Goal: Task Accomplishment & Management: Complete application form

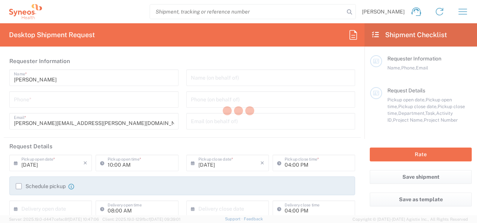
type input "Department"
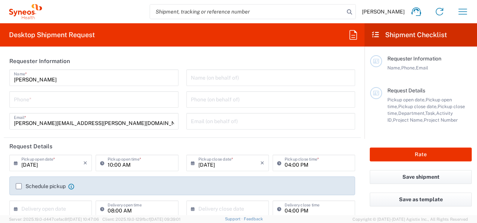
type input "[GEOGRAPHIC_DATA]"
type input "Syneos Health Romania S.R.L"
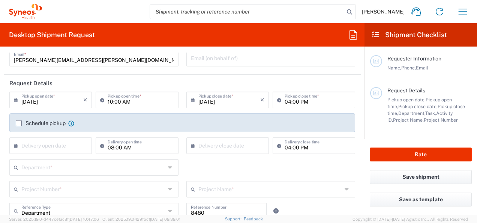
scroll to position [75, 0]
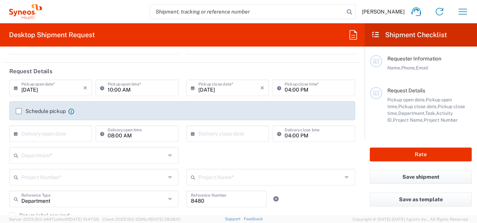
click at [35, 109] on label "Schedule pickup" at bounding box center [41, 111] width 50 height 6
click at [19, 111] on input "Schedule pickup" at bounding box center [19, 111] width 0 height 0
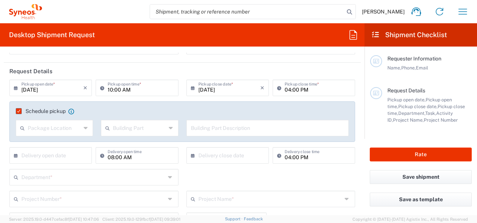
click at [84, 129] on icon at bounding box center [86, 128] width 5 height 12
click at [85, 127] on icon at bounding box center [86, 128] width 5 height 12
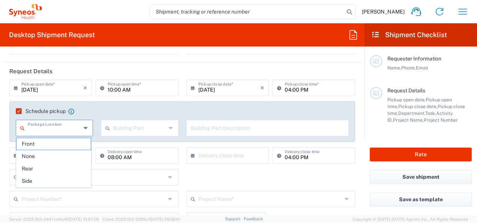
click at [121, 113] on agx-checkbox-control "Schedule pickup When scheduling a pickup please be sure to meet the following c…" at bounding box center [182, 111] width 333 height 7
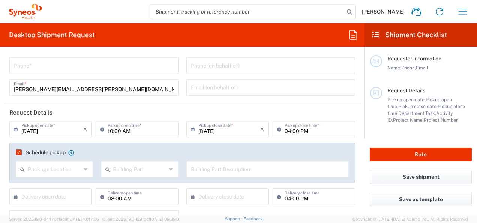
scroll to position [0, 0]
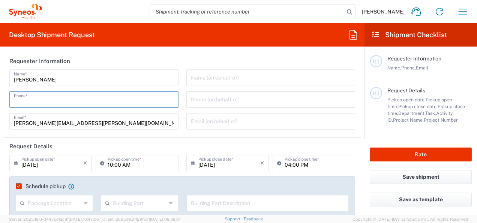
click at [113, 99] on input "tel" at bounding box center [94, 98] width 160 height 13
type input "0766479269"
click at [223, 82] on input "text" at bounding box center [271, 76] width 160 height 13
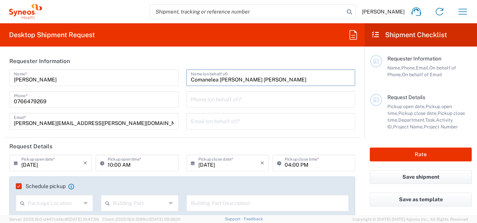
type input "Comanelea [PERSON_NAME] [PERSON_NAME]"
click at [214, 98] on input "tel" at bounding box center [271, 98] width 160 height 13
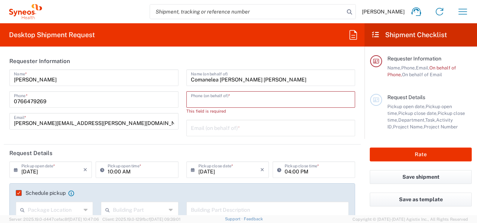
paste input "[PHONE_NUMBER]"
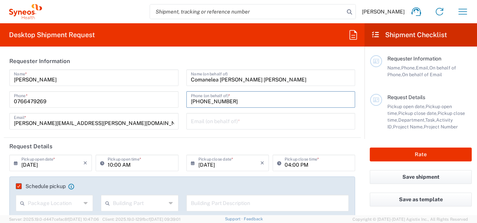
type input "[PHONE_NUMBER]"
click at [213, 119] on input "text" at bounding box center [271, 120] width 160 height 13
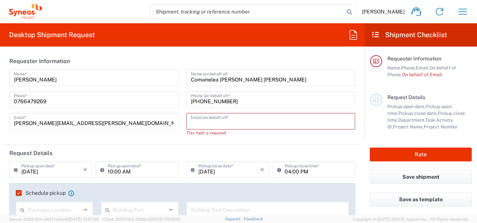
paste input "[PERSON_NAME] <[EMAIL_ADDRESS][DOMAIN_NAME]>"
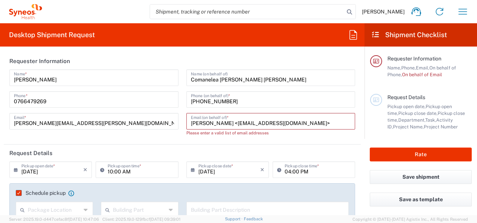
click at [260, 123] on input "[PERSON_NAME] <[EMAIL_ADDRESS][DOMAIN_NAME]>" at bounding box center [271, 120] width 160 height 13
click at [291, 124] on input "[EMAIL_ADDRESS][DOMAIN_NAME]>" at bounding box center [271, 120] width 160 height 13
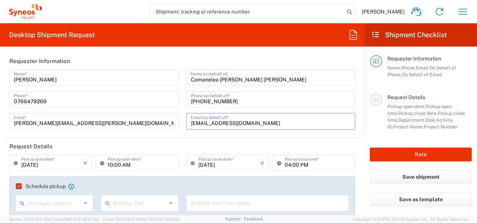
type input "[EMAIL_ADDRESS][DOMAIN_NAME]"
click at [246, 145] on header "Request Details" at bounding box center [182, 146] width 357 height 17
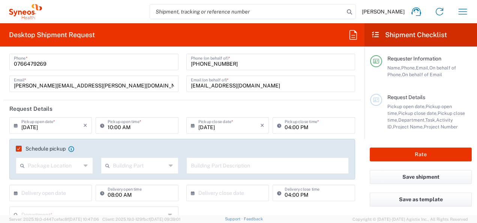
click at [16, 124] on icon at bounding box center [17, 125] width 7 height 12
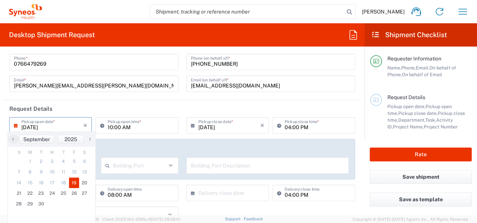
click at [64, 109] on header "Request Details" at bounding box center [182, 108] width 357 height 17
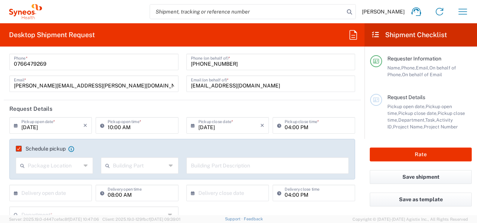
click at [102, 122] on icon at bounding box center [103, 125] width 7 height 12
type input "12:00 AM"
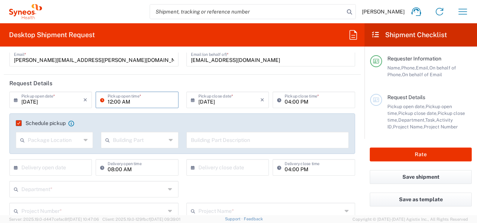
scroll to position [75, 0]
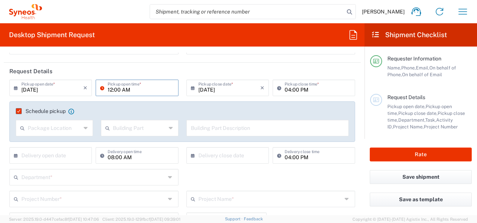
click at [46, 155] on input "text" at bounding box center [52, 154] width 62 height 13
click at [28, 218] on span "22" at bounding box center [30, 222] width 11 height 10
type input "[DATE]"
click at [232, 155] on input "text" at bounding box center [229, 154] width 62 height 13
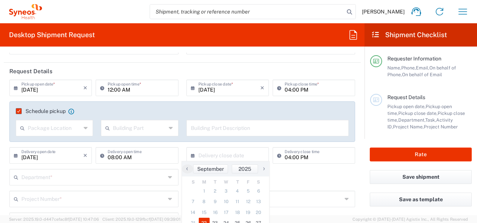
click at [204, 219] on span "22" at bounding box center [204, 222] width 11 height 10
type input "[DATE]"
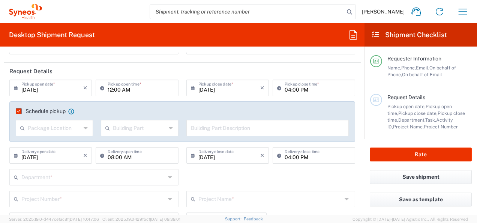
click at [150, 173] on input "text" at bounding box center [93, 176] width 144 height 13
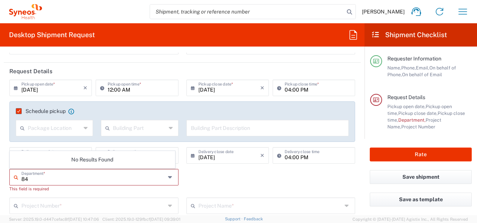
type input "8"
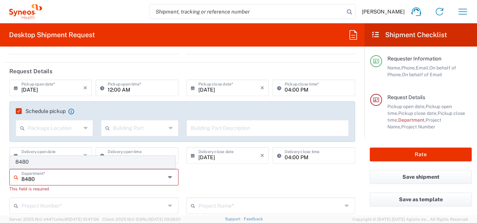
type input "8480"
click at [66, 165] on span "8480" at bounding box center [92, 162] width 165 height 12
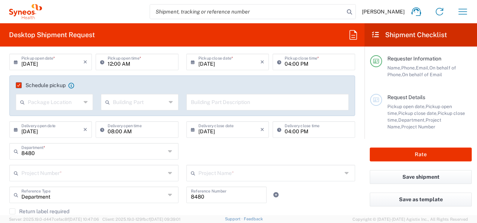
scroll to position [112, 0]
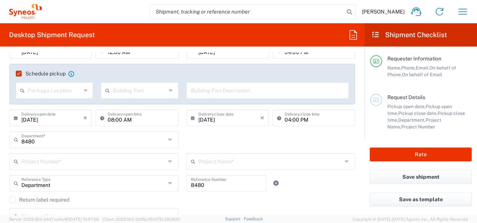
click at [157, 160] on input "text" at bounding box center [93, 160] width 144 height 13
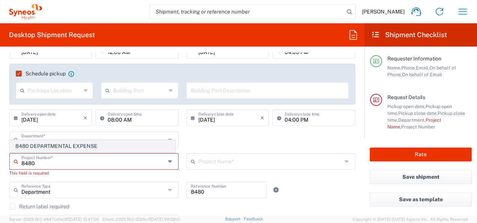
click at [66, 144] on span "8480 DEPARTMENTAL EXPENSE" at bounding box center [92, 146] width 165 height 12
type input "8480 DEPARTMENTAL EXPENSE"
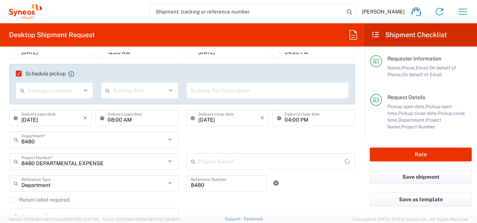
type input "8480 DEPARTMENTAL EXPENSE"
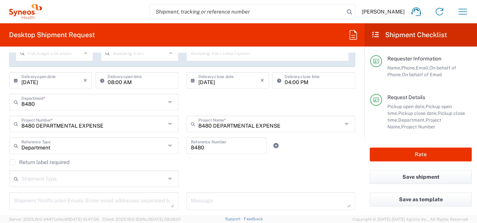
scroll to position [187, 0]
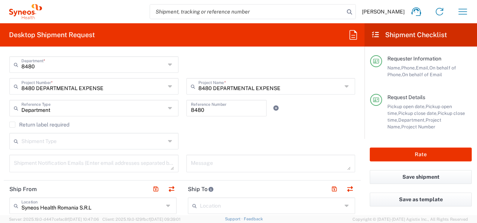
click at [65, 122] on label "Return label required" at bounding box center [39, 124] width 60 height 6
click at [12, 124] on input "Return label required" at bounding box center [12, 124] width 0 height 0
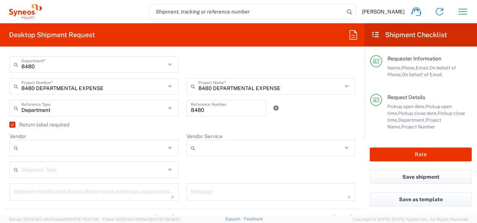
click at [58, 124] on label "Return label required" at bounding box center [39, 124] width 60 height 6
click at [10, 124] on input "Return label required" at bounding box center [10, 124] width 0 height 0
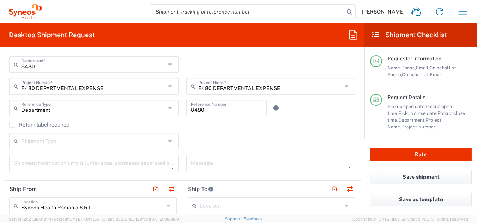
click at [168, 140] on icon at bounding box center [171, 141] width 6 height 12
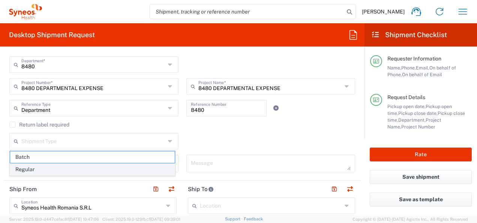
click at [143, 168] on span "Regular" at bounding box center [92, 169] width 165 height 12
type input "Regular"
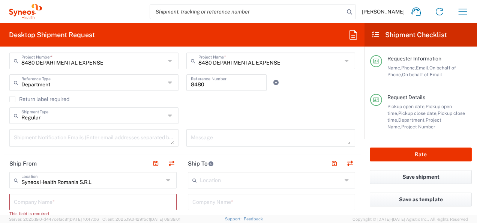
scroll to position [225, 0]
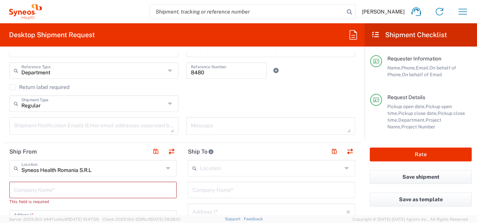
click at [118, 124] on textarea at bounding box center [94, 125] width 160 height 13
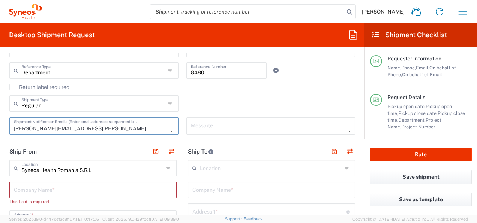
scroll to position [262, 0]
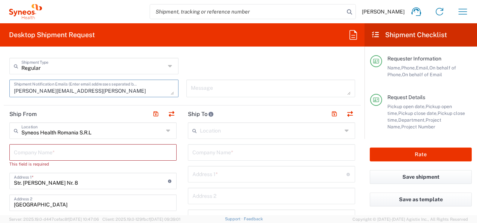
type textarea "[PERSON_NAME][EMAIL_ADDRESS][PERSON_NAME][DOMAIN_NAME]"
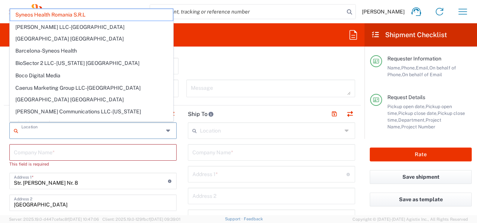
click at [107, 130] on input "text" at bounding box center [92, 129] width 142 height 13
click at [182, 116] on header "Ship To" at bounding box center [271, 113] width 178 height 17
type input "Syneos Health Romania S.R.L"
drag, startPoint x: 106, startPoint y: 131, endPoint x: 46, endPoint y: 127, distance: 59.7
click at [43, 130] on input "text" at bounding box center [92, 129] width 142 height 13
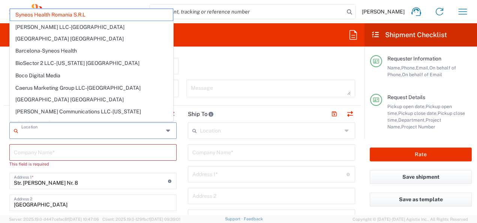
click at [237, 135] on input "text" at bounding box center [271, 129] width 142 height 13
type input "Syneos Health Romania S.R.L"
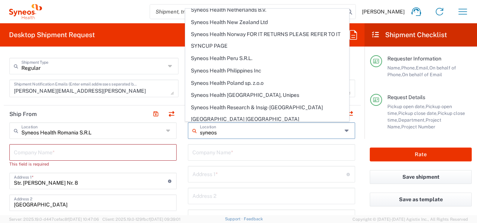
scroll to position [880, 0]
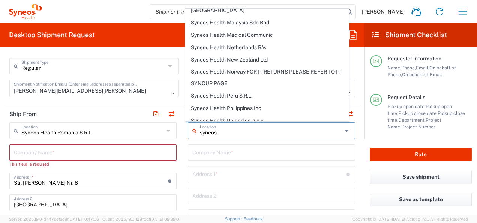
click at [254, 163] on span "Syneos Health Romania S.R.L" at bounding box center [267, 169] width 163 height 12
type input "Syneos Health Romania S.R.L"
type input "Str. [PERSON_NAME] Nr. 8"
type input "[GEOGRAPHIC_DATA]"
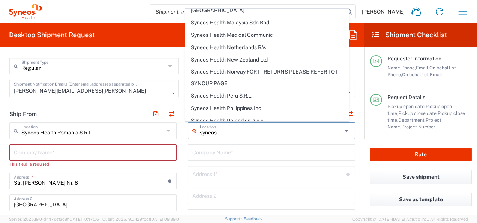
type input "[GEOGRAPHIC_DATA]"
type input "020945"
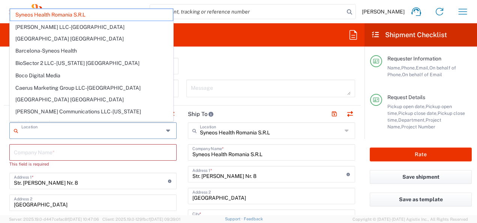
click at [98, 132] on input "text" at bounding box center [92, 129] width 142 height 13
click at [90, 151] on input "text" at bounding box center [93, 151] width 158 height 13
type input "Syneos Health Romania S.R.L"
drag, startPoint x: 76, startPoint y: 133, endPoint x: 42, endPoint y: 128, distance: 34.5
click at [27, 133] on input "text" at bounding box center [92, 129] width 142 height 13
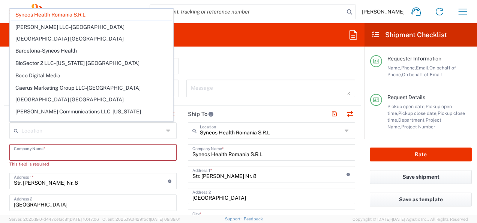
click at [64, 152] on input "text" at bounding box center [93, 151] width 158 height 13
type input "Syneos Health Romania S.R.L"
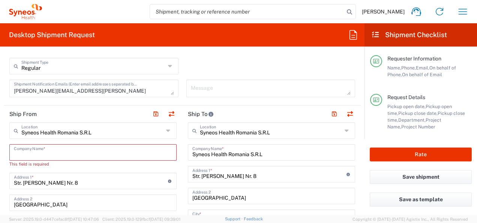
type input "C"
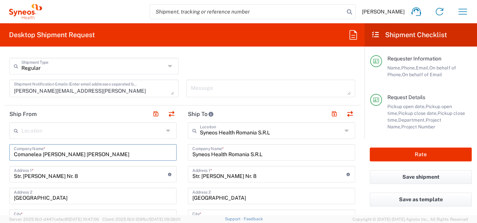
type input "Comanelea [PERSON_NAME] [PERSON_NAME]"
click at [81, 179] on input "Str. [PERSON_NAME] Nr. 8" at bounding box center [91, 173] width 154 height 13
drag, startPoint x: 22, startPoint y: 169, endPoint x: -1, endPoint y: 162, distance: 24.5
click at [0, 162] on html "[PERSON_NAME] Home Shipment estimator Shipment tracking Desktop shipment reques…" at bounding box center [238, 111] width 477 height 223
paste input "[GEOGRAPHIC_DATA], Str Oașului Nr 86-90, Bl K1, Et 4, Ap 401, Jud Cluj"
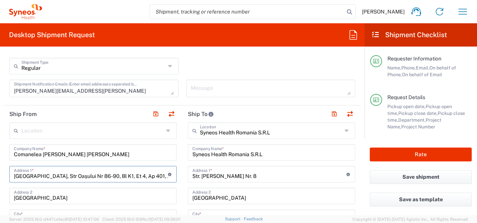
drag, startPoint x: 40, startPoint y: 175, endPoint x: -1, endPoint y: 175, distance: 42.0
click at [0, 175] on html "[PERSON_NAME] Home Shipment estimator Shipment tracking Desktop shipment reques…" at bounding box center [238, 111] width 477 height 223
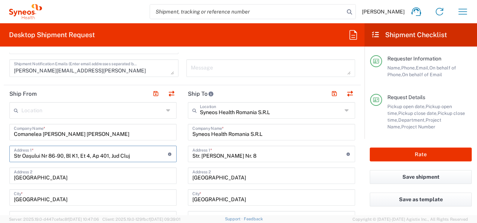
scroll to position [300, 0]
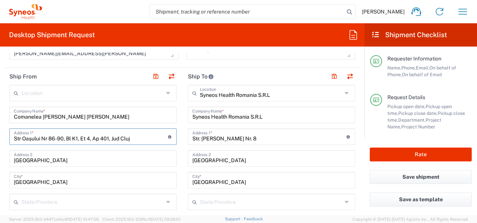
type input "Str Oașului Nr 86-90, Bl K1, Et 4, Ap 401, Jud Cluj"
drag, startPoint x: 118, startPoint y: 159, endPoint x: -1, endPoint y: 148, distance: 120.4
click at [0, 148] on html "[PERSON_NAME] Home Shipment estimator Shipment tracking Desktop shipment reques…" at bounding box center [238, 111] width 477 height 223
click at [28, 182] on input "[GEOGRAPHIC_DATA]" at bounding box center [93, 179] width 158 height 13
drag, startPoint x: 41, startPoint y: 181, endPoint x: -1, endPoint y: 170, distance: 44.3
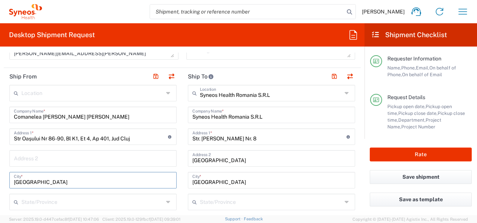
click at [0, 170] on html "[PERSON_NAME] Home Shipment estimator Shipment tracking Desktop shipment reques…" at bounding box center [238, 111] width 477 height 223
type input "[GEOGRAPHIC_DATA]"
click at [91, 199] on input "text" at bounding box center [92, 201] width 142 height 13
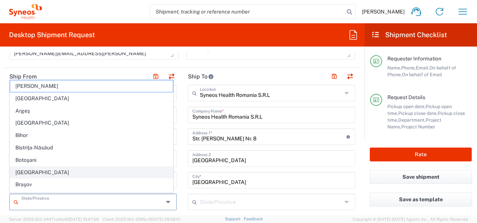
scroll to position [75, 0]
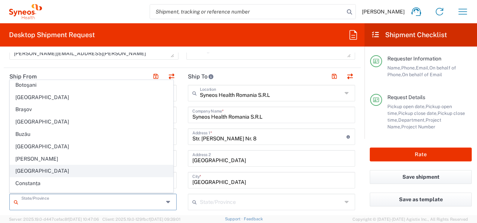
click at [24, 167] on span "[GEOGRAPHIC_DATA]" at bounding box center [91, 171] width 163 height 12
type input "[GEOGRAPHIC_DATA]"
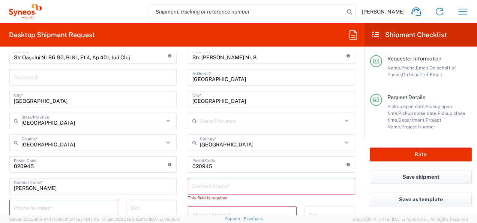
scroll to position [412, 0]
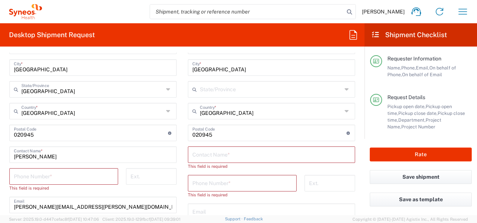
click at [40, 180] on input "tel" at bounding box center [64, 175] width 100 height 13
click at [16, 135] on input "undefined" at bounding box center [91, 132] width 154 height 13
drag, startPoint x: 38, startPoint y: 137, endPoint x: -1, endPoint y: 132, distance: 40.0
click at [0, 132] on html "[PERSON_NAME] Home Shipment estimator Shipment tracking Desktop shipment reques…" at bounding box center [238, 111] width 477 height 223
paste input "400256"
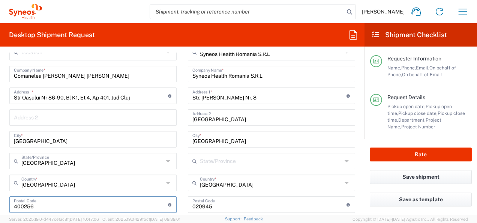
scroll to position [262, 0]
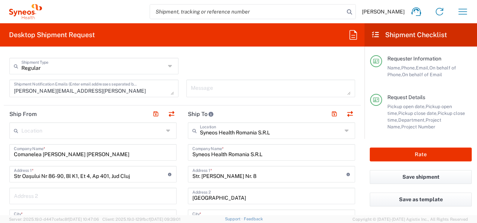
type input "400256"
drag, startPoint x: 97, startPoint y: 155, endPoint x: -1, endPoint y: 143, distance: 99.7
click at [0, 143] on html "[PERSON_NAME] Home Shipment estimator Shipment tracking Desktop shipment reques…" at bounding box center [238, 111] width 477 height 223
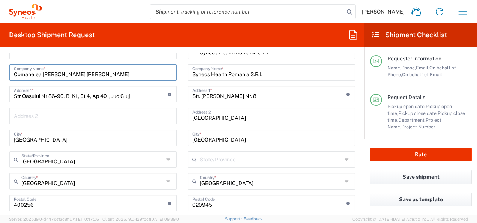
scroll to position [412, 0]
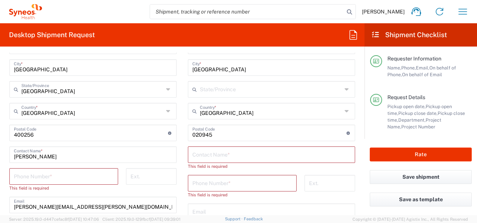
click at [20, 173] on input "tel" at bounding box center [64, 175] width 100 height 13
click at [19, 153] on input "[PERSON_NAME]" at bounding box center [93, 153] width 158 height 13
drag, startPoint x: 58, startPoint y: 156, endPoint x: 0, endPoint y: 145, distance: 59.1
click at [0, 145] on html "[PERSON_NAME] Home Shipment estimator Shipment tracking Desktop shipment reques…" at bounding box center [238, 111] width 477 height 223
paste input "Comanelea [PERSON_NAME] [PERSON_NAME]"
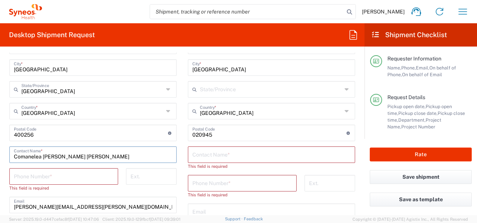
type input "Comanelea [PERSON_NAME] [PERSON_NAME]"
click at [45, 174] on input "tel" at bounding box center [64, 175] width 100 height 13
paste input "[PHONE_NUMBER]"
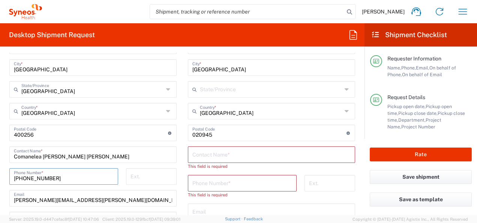
type input "[PHONE_NUMBER]"
click at [246, 155] on input "text" at bounding box center [271, 153] width 158 height 13
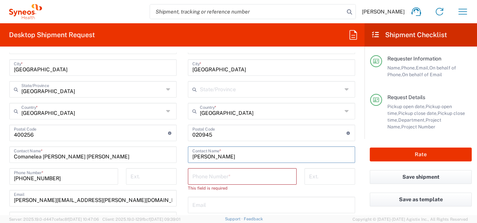
type input "[PERSON_NAME]"
click at [234, 178] on input "tel" at bounding box center [242, 175] width 100 height 13
click at [216, 174] on input "tel" at bounding box center [242, 175] width 100 height 13
type input "0766479269"
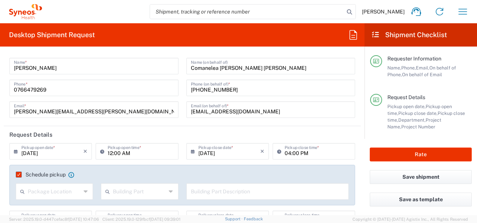
scroll to position [0, 0]
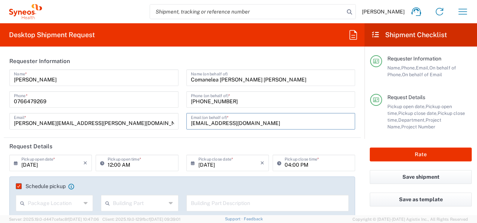
drag, startPoint x: 278, startPoint y: 124, endPoint x: 153, endPoint y: 122, distance: 125.6
click at [153, 122] on div "[PERSON_NAME] Name * [PHONE_NUMBER] Phone * [PERSON_NAME][EMAIL_ADDRESS][PERSON…" at bounding box center [182, 101] width 353 height 65
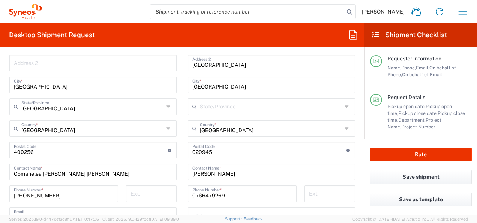
scroll to position [412, 0]
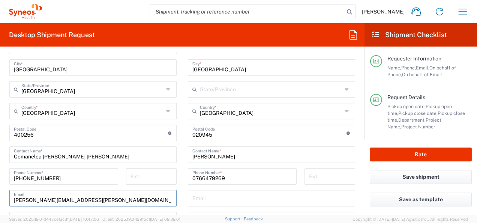
drag, startPoint x: 91, startPoint y: 200, endPoint x: 3, endPoint y: 202, distance: 88.8
click at [0, 201] on html "[PERSON_NAME] Home Shipment estimator Shipment tracking Desktop shipment reques…" at bounding box center [238, 111] width 477 height 223
paste input "[EMAIL_ADDRESS]"
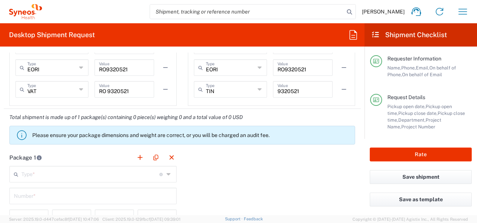
scroll to position [675, 0]
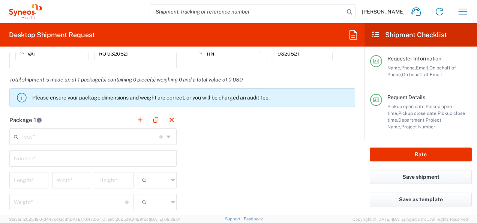
type input "[EMAIL_ADDRESS][DOMAIN_NAME]"
click at [166, 135] on icon at bounding box center [169, 136] width 6 height 12
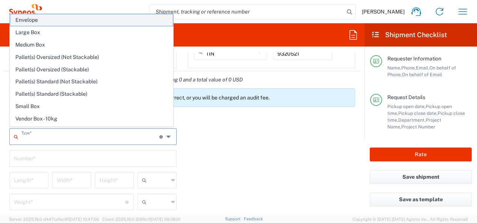
click at [48, 19] on span "Envelope" at bounding box center [91, 20] width 163 height 12
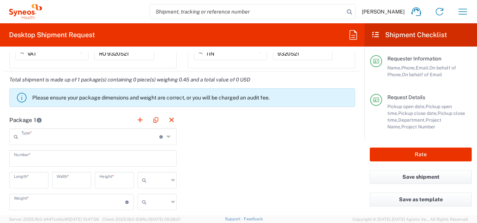
type input "Envelope"
type input "1"
type input "9.5"
type input "12.5"
type input "0.25"
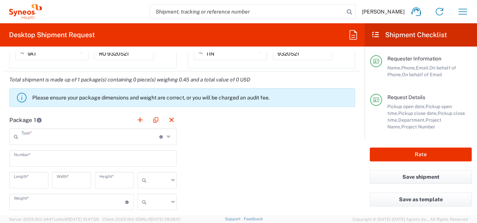
type input "in"
type input "0.45"
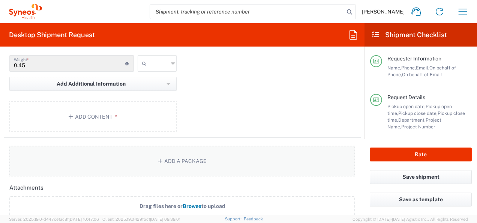
scroll to position [825, 0]
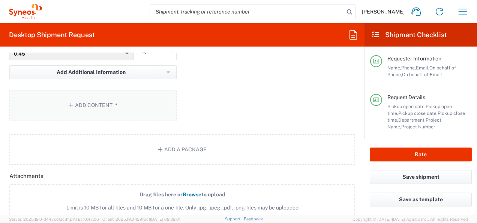
click at [141, 109] on button "Add Content *" at bounding box center [92, 105] width 167 height 31
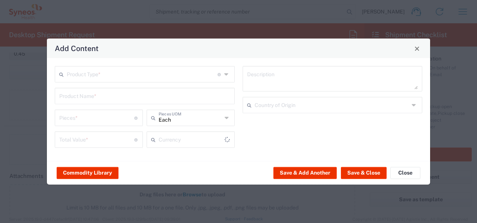
type input "US Dollar"
click at [228, 73] on icon at bounding box center [227, 74] width 6 height 12
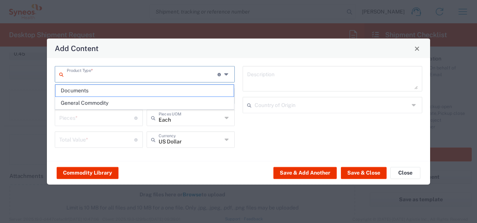
click at [138, 88] on span "Documents" at bounding box center [144, 91] width 178 height 12
type input "Documents"
type input "1"
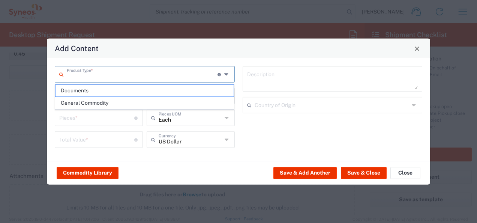
type textarea "Documents"
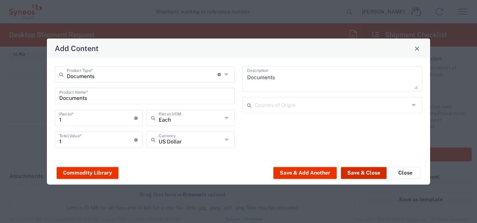
click at [375, 176] on button "Save & Close" at bounding box center [364, 172] width 46 height 12
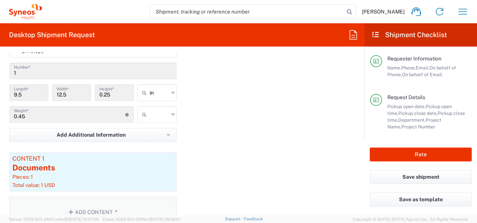
scroll to position [750, 0]
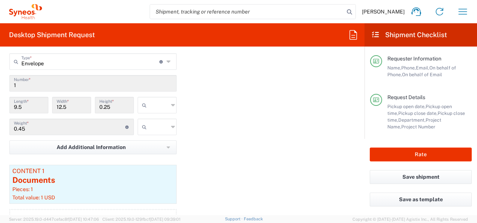
click at [155, 103] on input "text" at bounding box center [159, 105] width 19 height 12
click at [149, 129] on span "cm" at bounding box center [154, 132] width 37 height 12
type input "24.13"
type input "31.75"
type input "0.64"
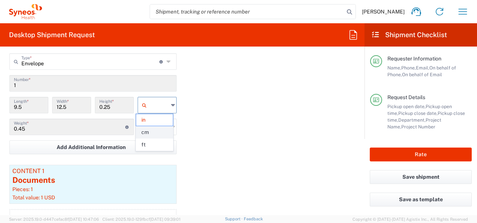
type input "cm"
click at [160, 123] on input "text" at bounding box center [159, 127] width 19 height 12
click at [148, 140] on span "kgs" at bounding box center [154, 142] width 37 height 12
type input "kgs"
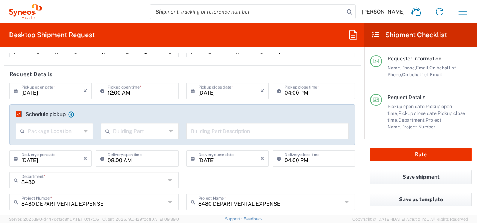
scroll to position [75, 0]
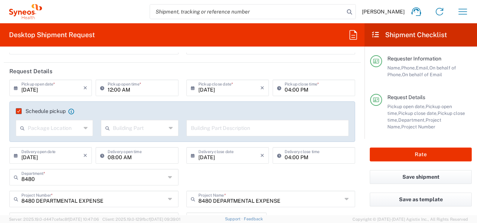
click at [86, 126] on icon at bounding box center [86, 128] width 5 height 12
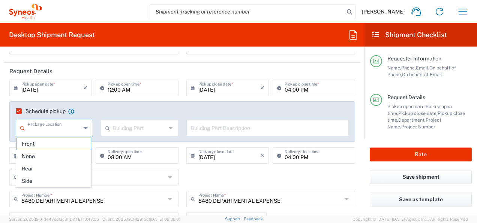
click at [86, 126] on icon at bounding box center [86, 128] width 5 height 12
click at [169, 127] on icon at bounding box center [171, 128] width 5 height 12
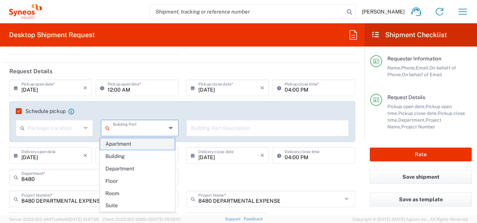
click at [146, 144] on span "Apartment" at bounding box center [137, 144] width 75 height 12
type input "Apartment"
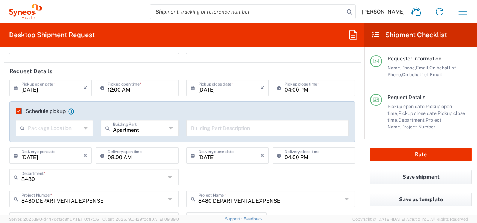
click at [212, 133] on input "text" at bounding box center [268, 127] width 154 height 13
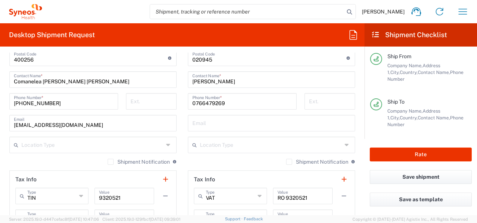
scroll to position [0, 0]
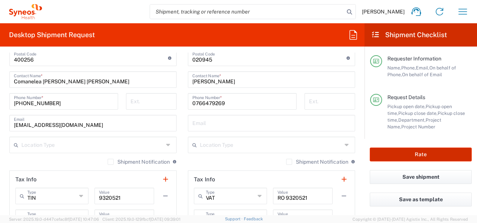
click at [435, 154] on button "Rate" at bounding box center [421, 154] width 102 height 14
type input "8480 DEPARTMENTAL EXPENSE"
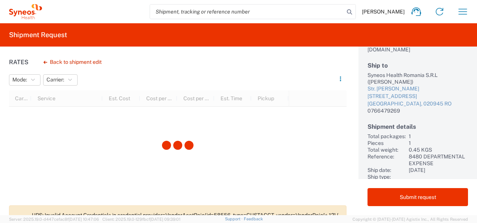
scroll to position [101, 0]
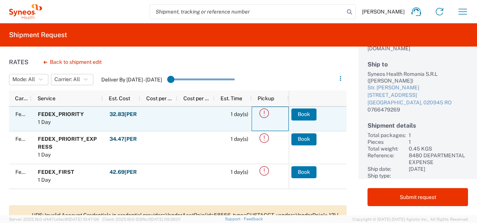
click at [264, 112] on icon at bounding box center [264, 113] width 12 height 12
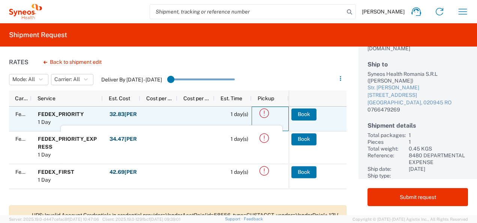
click at [263, 109] on icon at bounding box center [264, 113] width 12 height 12
click at [307, 115] on button "Book" at bounding box center [304, 114] width 25 height 12
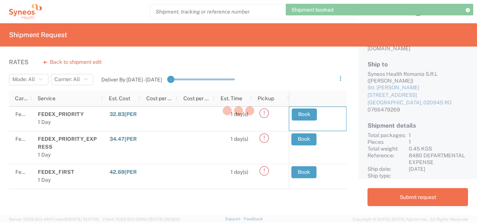
scroll to position [98, 0]
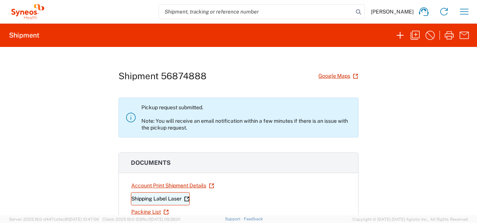
click at [185, 198] on icon at bounding box center [186, 198] width 5 height 5
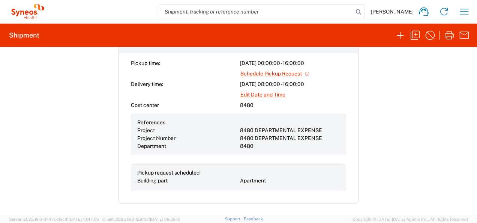
scroll to position [262, 0]
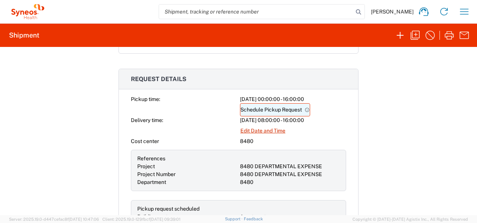
click at [269, 109] on link "Schedule Pickup Request" at bounding box center [275, 109] width 70 height 13
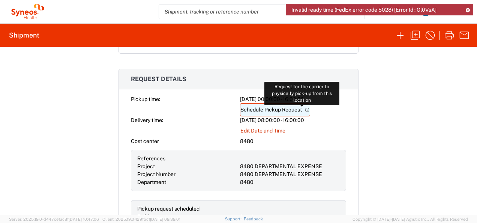
click at [304, 108] on icon at bounding box center [306, 109] width 5 height 5
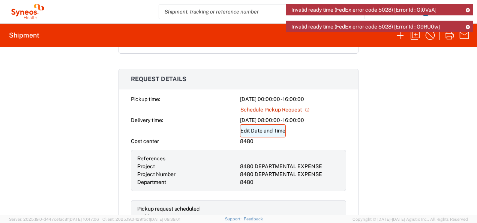
click at [274, 126] on link "Edit Date and Time" at bounding box center [263, 130] width 46 height 13
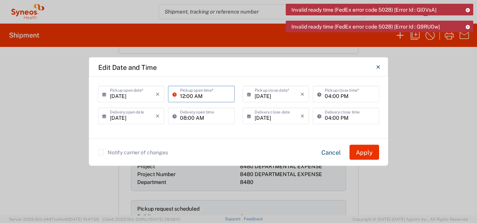
click at [200, 96] on input "12:00 AM" at bounding box center [205, 93] width 50 height 13
click at [196, 96] on input "12:00 AM" at bounding box center [205, 93] width 50 height 13
type input "12:00 PM"
click at [362, 151] on button "Apply" at bounding box center [364, 152] width 30 height 15
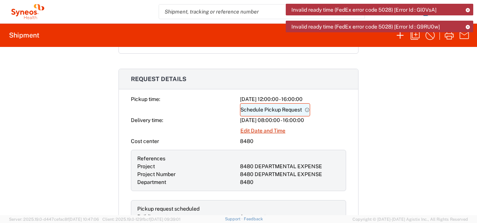
click at [274, 106] on link "Schedule Pickup Request" at bounding box center [275, 109] width 70 height 13
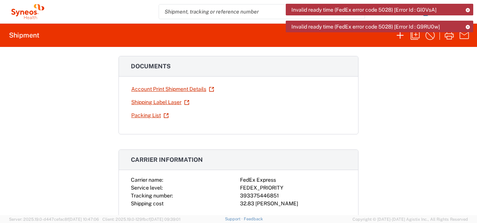
scroll to position [0, 0]
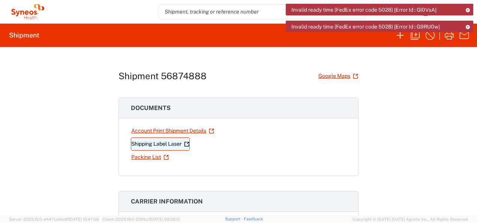
click at [184, 142] on icon at bounding box center [186, 143] width 5 height 5
click at [467, 25] on icon at bounding box center [467, 27] width 5 height 4
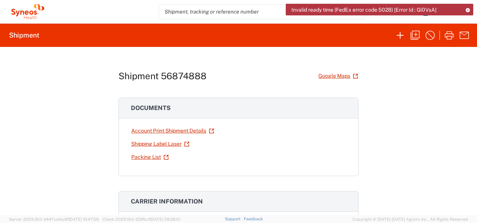
click at [468, 8] on icon at bounding box center [467, 10] width 5 height 4
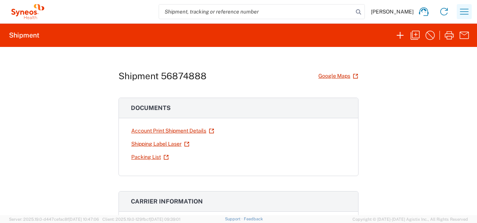
click at [468, 12] on icon "button" at bounding box center [464, 12] width 12 height 12
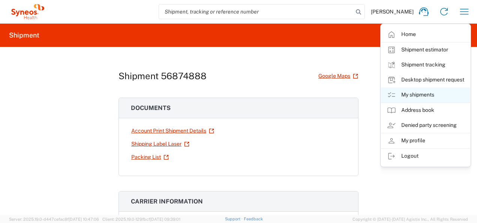
click at [416, 97] on link "My shipments" at bounding box center [425, 94] width 89 height 15
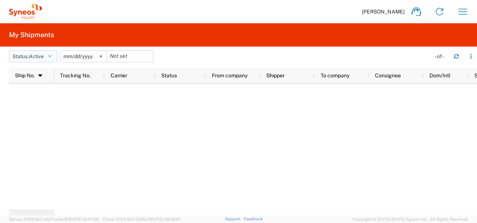
click at [33, 56] on span "Active" at bounding box center [36, 56] width 15 height 6
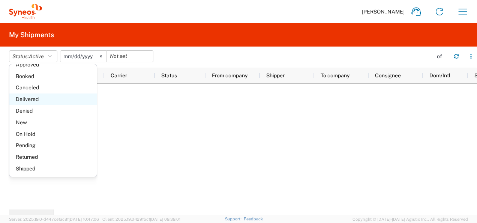
scroll to position [43, 0]
click at [36, 111] on span "Denied" at bounding box center [52, 111] width 87 height 12
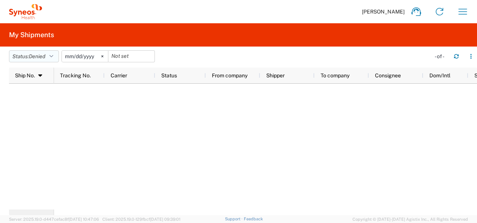
click at [44, 55] on span "Denied" at bounding box center [37, 56] width 16 height 6
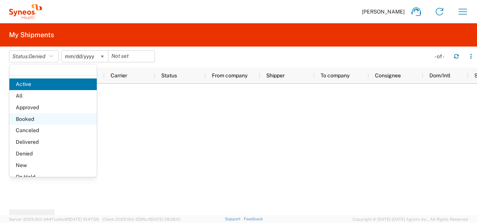
click at [32, 114] on span "Booked" at bounding box center [52, 119] width 87 height 12
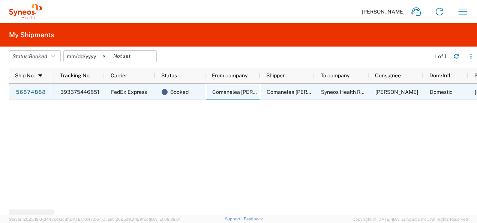
click at [229, 92] on span "Comanelea [PERSON_NAME] [PERSON_NAME]" at bounding box center [269, 92] width 115 height 6
click at [140, 93] on span "FedEx Express" at bounding box center [129, 92] width 36 height 6
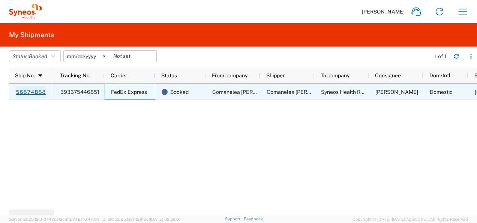
click at [37, 91] on link "56874888" at bounding box center [30, 92] width 31 height 12
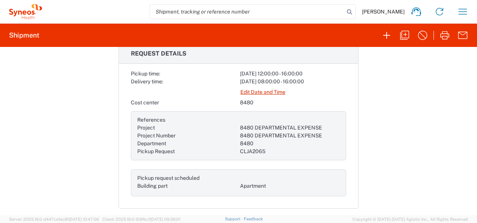
scroll to position [225, 0]
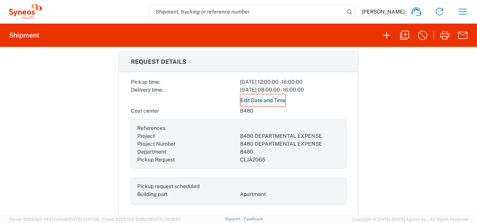
click at [280, 100] on link "Edit Date and Time" at bounding box center [263, 100] width 46 height 13
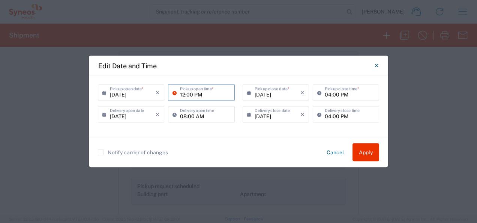
click at [184, 94] on input "12:00 PM" at bounding box center [205, 91] width 50 height 13
type input "13:00 PM"
click at [369, 153] on button "Apply" at bounding box center [365, 152] width 27 height 18
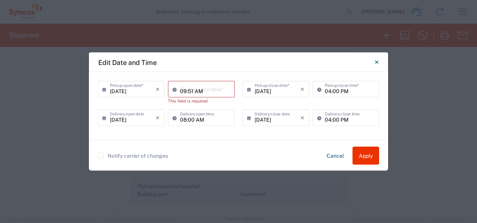
click at [184, 88] on input "09:51 AM" at bounding box center [205, 88] width 50 height 13
drag, startPoint x: 208, startPoint y: 90, endPoint x: 167, endPoint y: 88, distance: 40.9
click at [167, 88] on div "09:51 AM Pickup open time * This field is required" at bounding box center [201, 95] width 70 height 28
type input "01:00 PM"
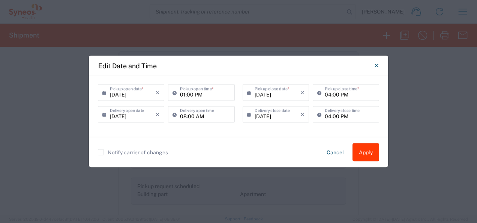
click at [369, 159] on button "Apply" at bounding box center [365, 152] width 27 height 18
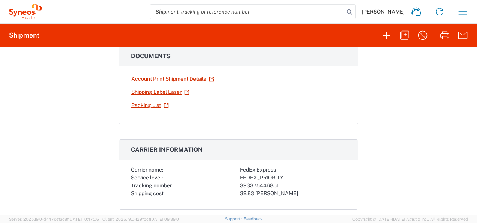
scroll to position [0, 0]
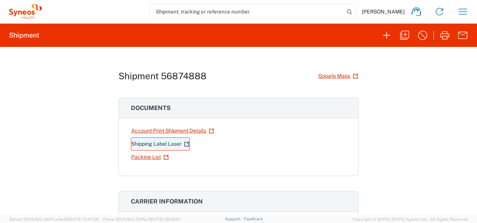
click at [181, 142] on link "Shipping Label Laser" at bounding box center [160, 143] width 59 height 13
